Goal: Check status: Check status

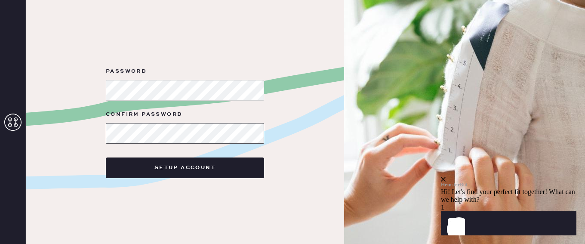
click at [106, 157] on button "Setup Account" at bounding box center [185, 167] width 158 height 21
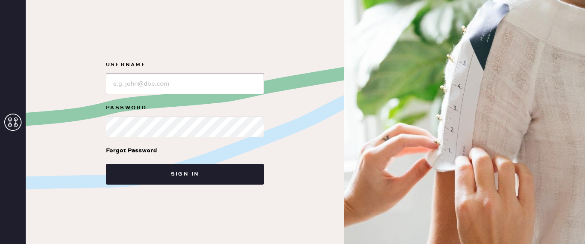
click at [194, 89] on input "loginName" at bounding box center [185, 84] width 158 height 21
type input "chenqiuw@gmail.com"
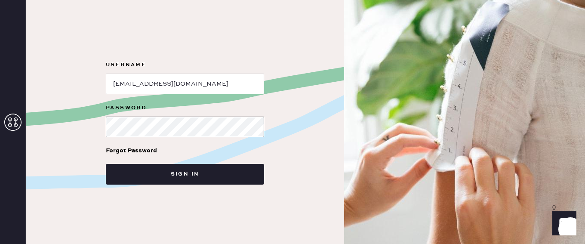
click at [106, 164] on button "Sign in" at bounding box center [185, 174] width 158 height 21
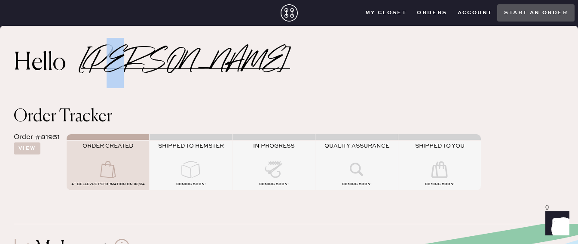
drag, startPoint x: 112, startPoint y: 60, endPoint x: 127, endPoint y: 61, distance: 14.6
click at [127, 61] on div "Hello Chu" at bounding box center [152, 60] width 304 height 68
click at [197, 166] on icon at bounding box center [191, 169] width 34 height 17
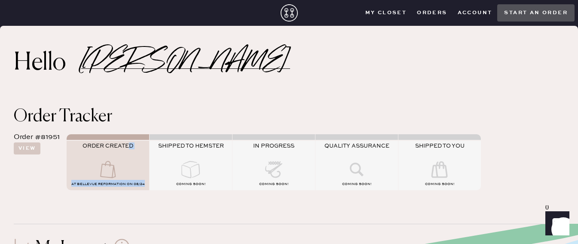
drag, startPoint x: 127, startPoint y: 145, endPoint x: 146, endPoint y: 204, distance: 62.6
click at [146, 204] on div "Order Tracker Order #81951 View ORDER CREATED AT Bellevue Reformation on 08/24 …" at bounding box center [289, 152] width 578 height 116
drag, startPoint x: 148, startPoint y: 204, endPoint x: 155, endPoint y: 131, distance: 73.4
click at [155, 131] on div "Order Tracker Order #81951 View ORDER CREATED AT Bellevue Reformation on 08/24 …" at bounding box center [289, 152] width 578 height 116
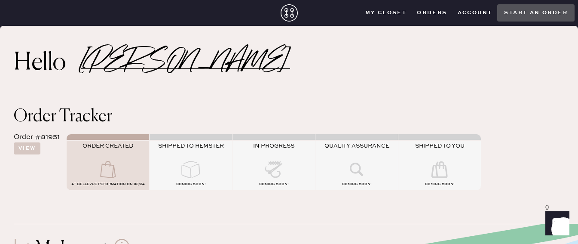
click at [155, 131] on div "Order #81951 View ORDER CREATED AT Bellevue Reformation on 08/24 SHIPPED TO HEM…" at bounding box center [289, 160] width 551 height 71
drag, startPoint x: 155, startPoint y: 131, endPoint x: 212, endPoint y: 207, distance: 95.8
click at [212, 207] on div "Order Tracker Order #81951 View ORDER CREATED AT Bellevue Reformation on 08/24 …" at bounding box center [289, 152] width 578 height 116
click at [25, 146] on button "View" at bounding box center [27, 148] width 27 height 12
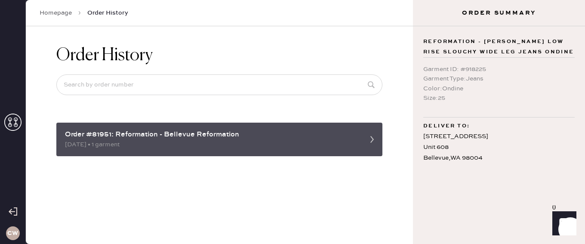
click at [216, 139] on div "Order #81951: Reformation - Bellevue Reformation" at bounding box center [211, 134] width 293 height 10
click at [288, 147] on div "08/24/2025 • 1 garment" at bounding box center [211, 144] width 293 height 9
click at [355, 142] on div "08/24/2025 • 1 garment" at bounding box center [211, 144] width 293 height 9
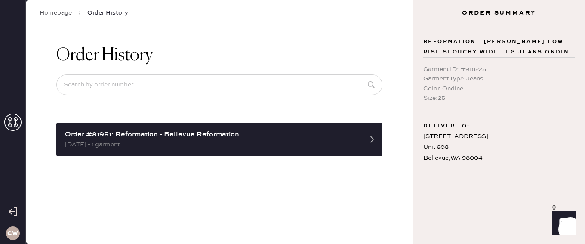
click at [47, 12] on link "Homepage" at bounding box center [56, 13] width 32 height 9
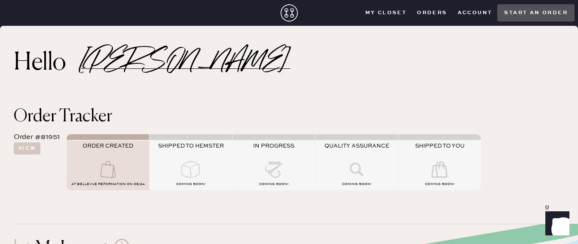
click at [427, 9] on button "Orders" at bounding box center [432, 12] width 40 height 13
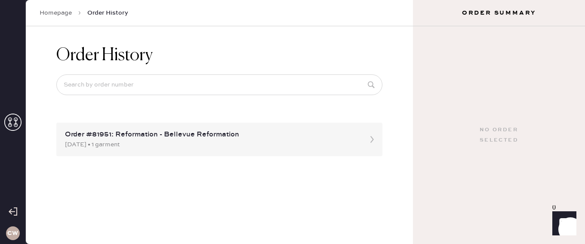
click at [9, 124] on icon at bounding box center [12, 122] width 17 height 17
